Goal: Navigation & Orientation: Find specific page/section

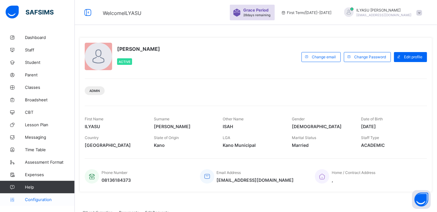
click at [50, 197] on span "Configuration" at bounding box center [50, 199] width 50 height 5
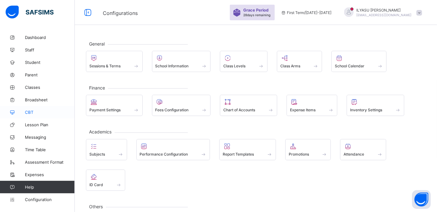
click at [40, 112] on span "CBT" at bounding box center [50, 112] width 50 height 5
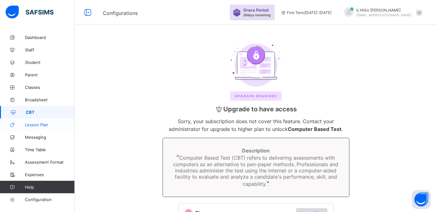
click at [36, 125] on span "Lesson Plan" at bounding box center [50, 124] width 50 height 5
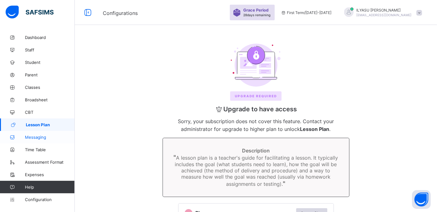
click at [36, 136] on span "Messaging" at bounding box center [50, 137] width 50 height 5
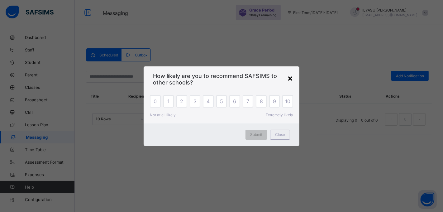
click at [291, 79] on div "×" at bounding box center [290, 78] width 6 height 11
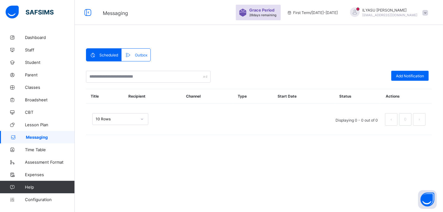
click at [426, 12] on span at bounding box center [425, 13] width 6 height 6
click at [38, 102] on span "Broadsheet" at bounding box center [50, 99] width 50 height 5
